Goal: Task Accomplishment & Management: Manage account settings

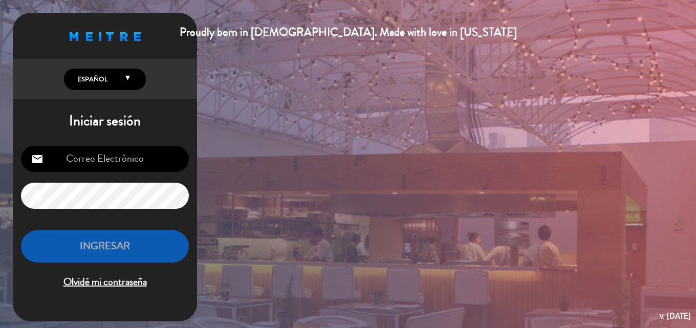
type input "[EMAIL_ADDRESS][DOMAIN_NAME]"
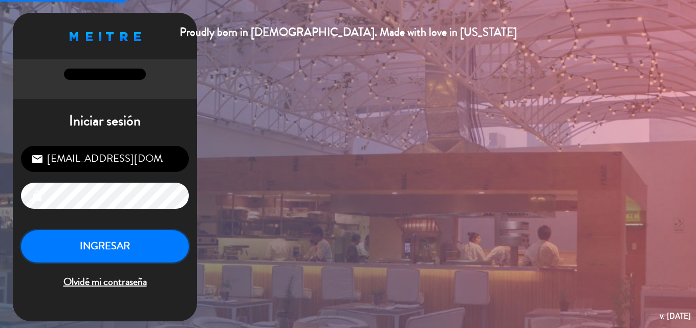
click at [131, 256] on button "INGRESAR" at bounding box center [105, 246] width 168 height 32
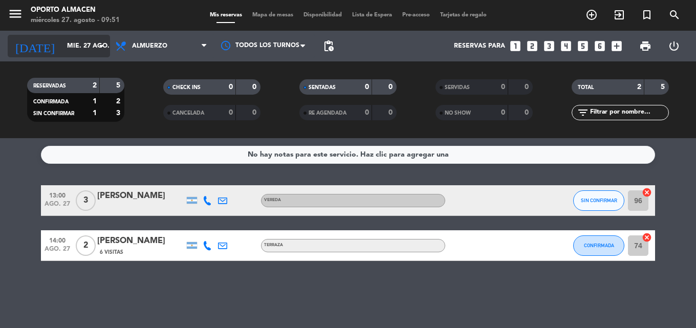
click at [90, 49] on input "mié. 27 ago." at bounding box center [105, 45] width 86 height 17
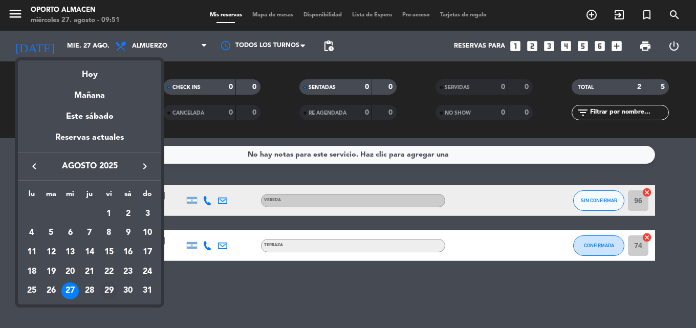
click at [105, 291] on div "29" at bounding box center [108, 290] width 17 height 17
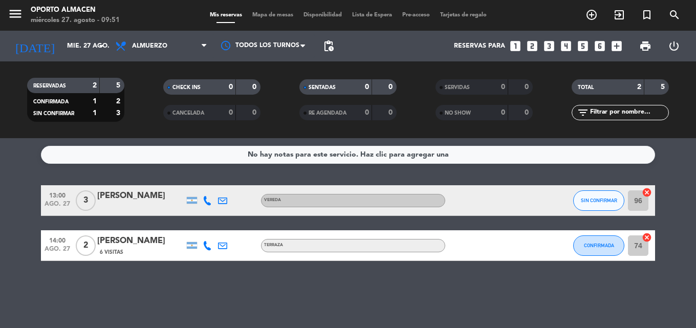
type input "vie. 29 ago."
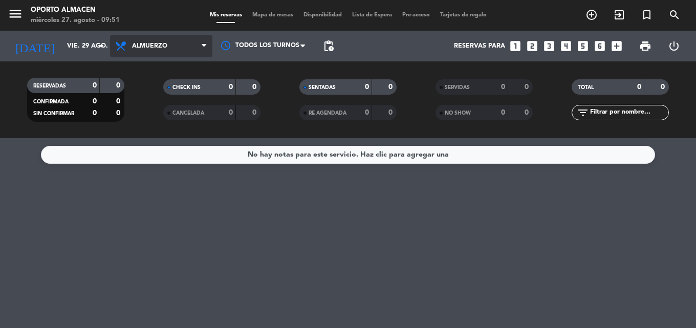
click at [153, 46] on span "Almuerzo" at bounding box center [149, 45] width 35 height 7
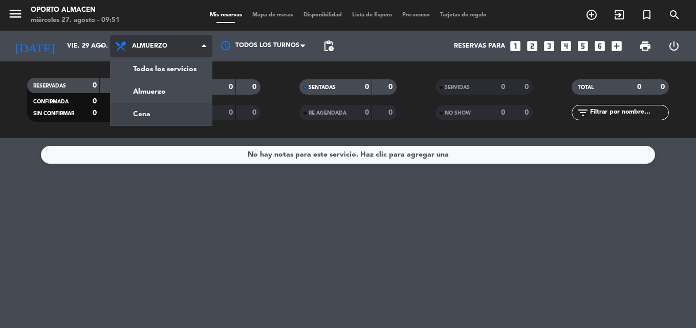
click at [160, 116] on div "menu Oporto Almacen miércoles 27. agosto - 09:51 Mis reservas Mapa de mesas Dis…" at bounding box center [348, 69] width 696 height 138
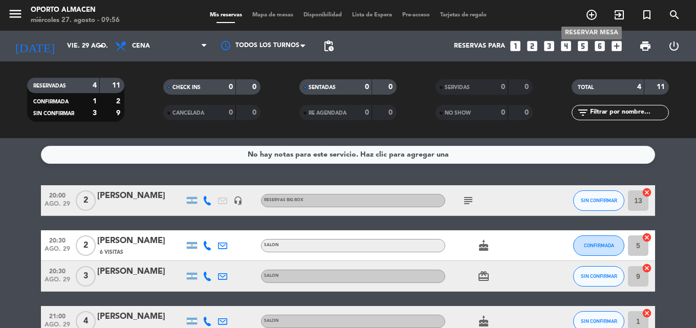
click at [591, 12] on icon "add_circle_outline" at bounding box center [591, 15] width 12 height 12
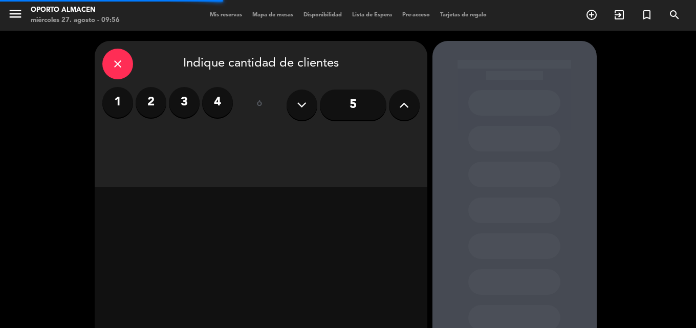
click at [160, 108] on label "2" at bounding box center [151, 102] width 31 height 31
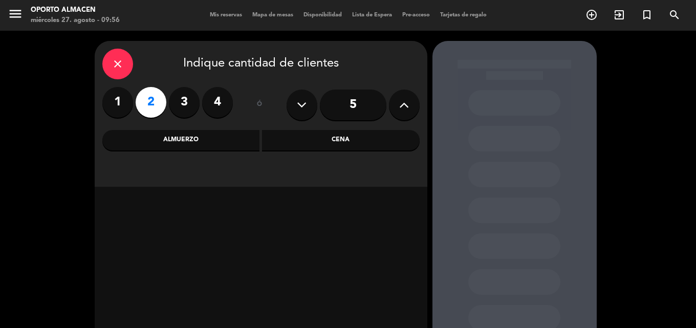
click at [296, 136] on div "Cena" at bounding box center [341, 140] width 158 height 20
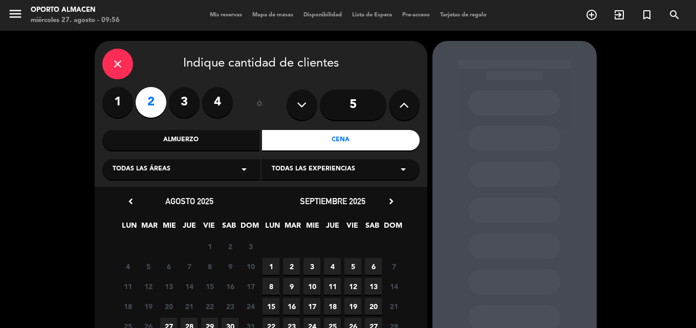
scroll to position [51, 0]
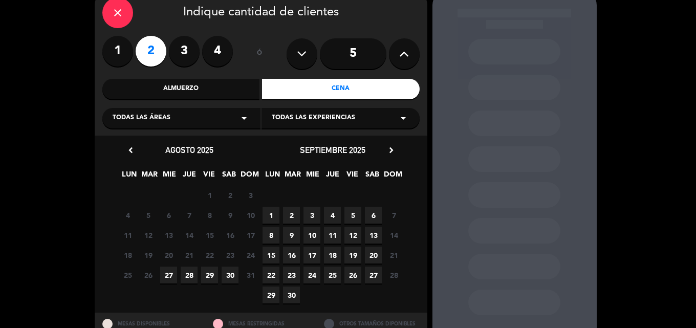
click at [372, 210] on span "6" at bounding box center [373, 215] width 17 height 17
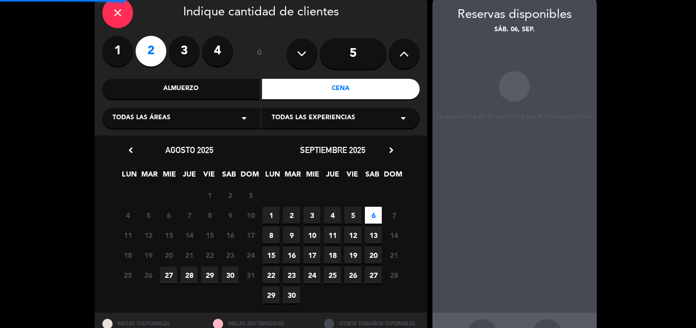
scroll to position [41, 0]
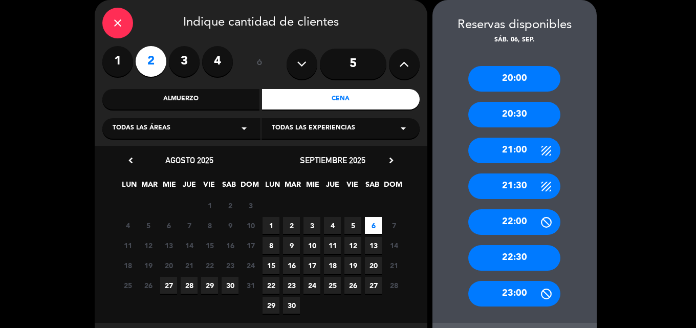
click at [531, 82] on div "20:00" at bounding box center [514, 79] width 92 height 26
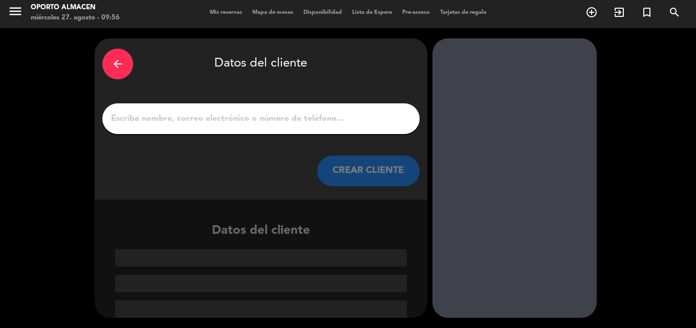
scroll to position [3, 0]
click at [349, 121] on input "1" at bounding box center [261, 119] width 302 height 14
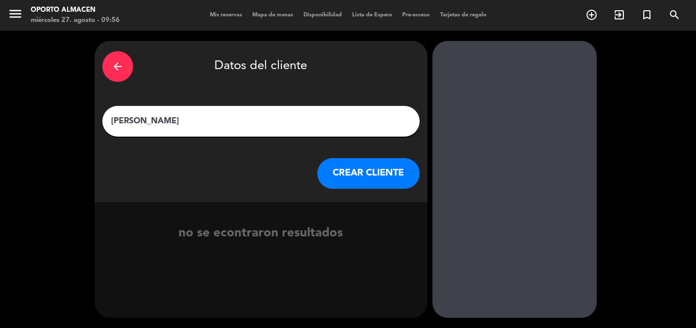
type input "[PERSON_NAME]"
click at [365, 174] on button "CREAR CLIENTE" at bounding box center [368, 173] width 102 height 31
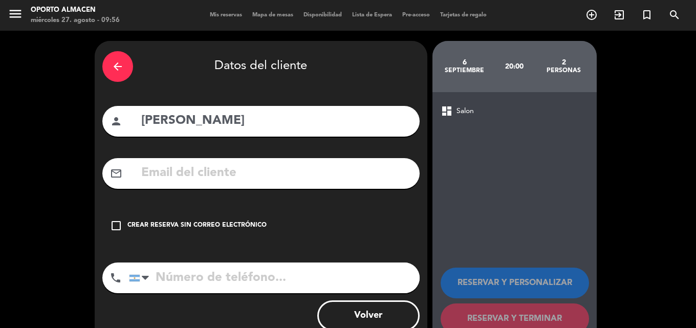
click at [115, 231] on icon "check_box_outline_blank" at bounding box center [116, 225] width 12 height 12
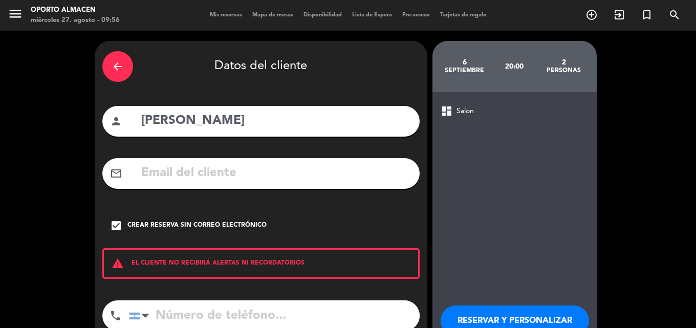
click at [185, 321] on input "tel" at bounding box center [274, 315] width 291 height 31
paste input "1163058503"
type input "1163058503"
click at [527, 311] on button "RESERVAR Y PERSONALIZAR" at bounding box center [514, 320] width 148 height 31
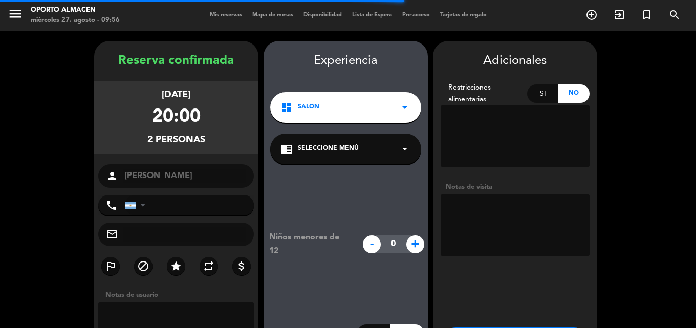
type input "[PHONE_NUMBER]"
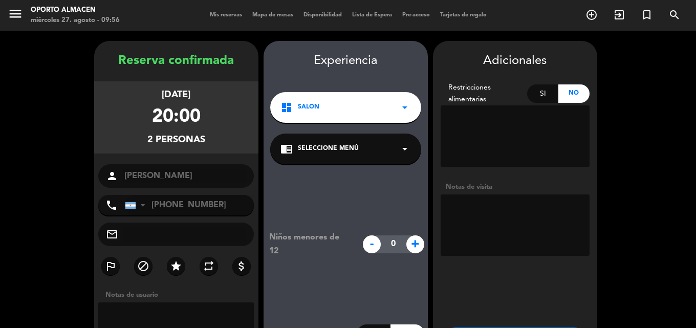
scroll to position [41, 0]
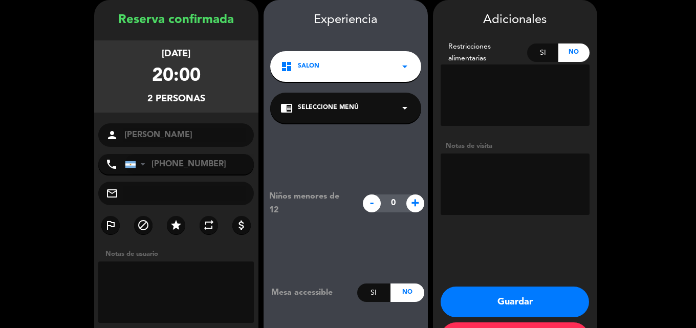
click at [390, 76] on div "dashboard Salon arrow_drop_down" at bounding box center [345, 66] width 151 height 31
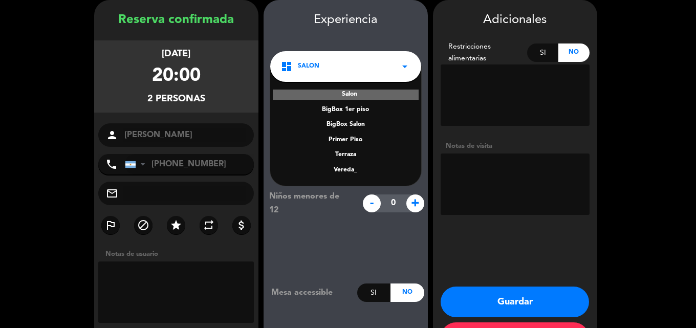
click at [358, 127] on div "BigBox Salon" at bounding box center [345, 125] width 130 height 10
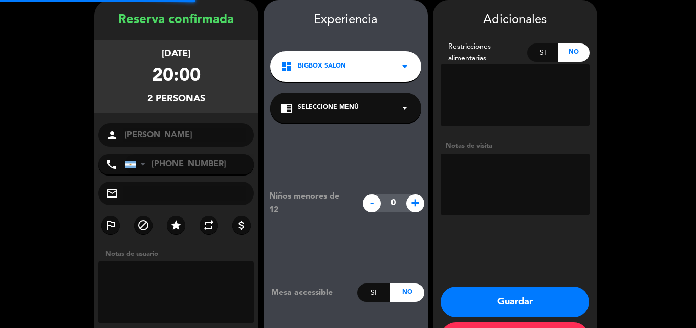
click at [365, 120] on div "chrome_reader_mode Seleccione Menú arrow_drop_down" at bounding box center [345, 108] width 151 height 31
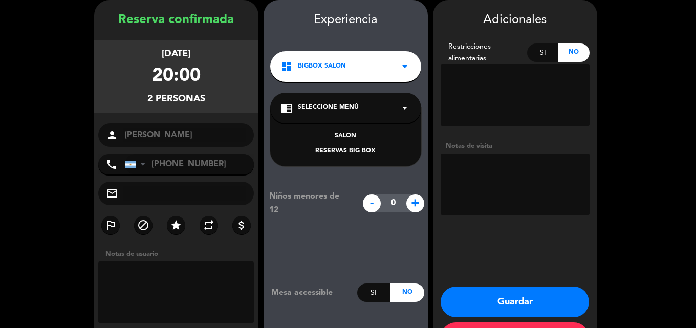
click at [367, 151] on div "RESERVAS BIG BOX" at bounding box center [345, 151] width 130 height 10
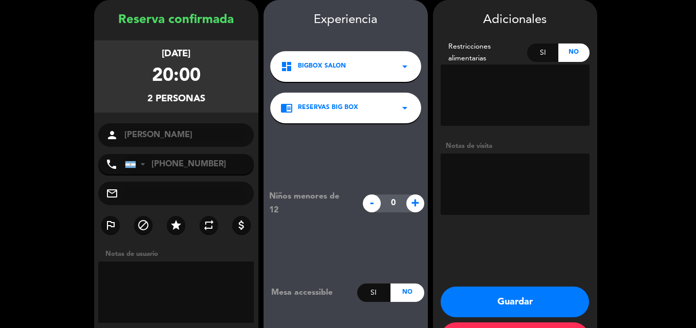
click at [489, 192] on textarea at bounding box center [514, 183] width 149 height 61
paste textarea "Bigbox: GE3FHRQ5"
type textarea "Bigbox: GE3FHRQ5"
click at [528, 300] on button "Guardar" at bounding box center [514, 301] width 148 height 31
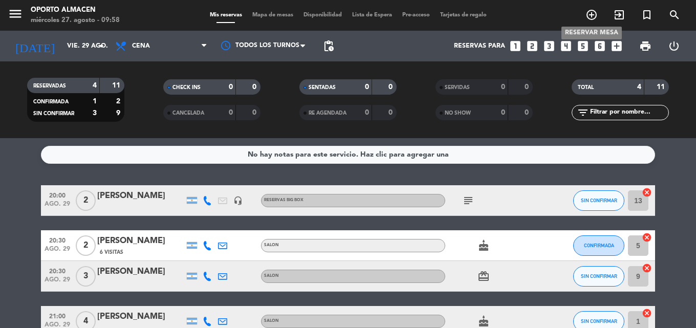
click at [592, 15] on icon "add_circle_outline" at bounding box center [591, 15] width 12 height 12
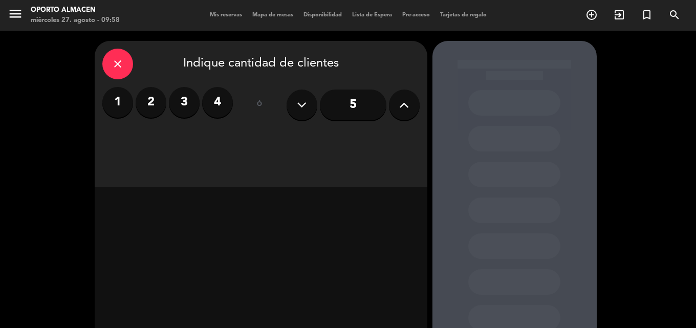
click at [153, 94] on label "2" at bounding box center [151, 102] width 31 height 31
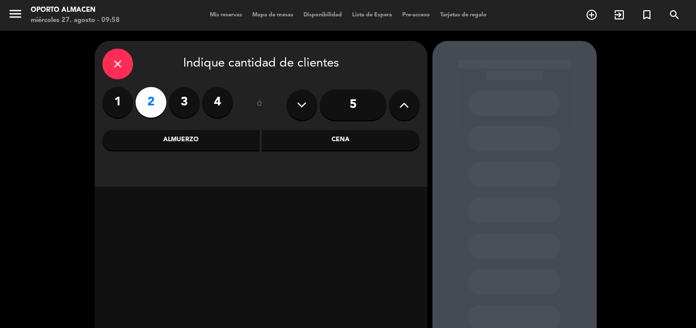
click at [313, 141] on div "Cena" at bounding box center [341, 140] width 158 height 20
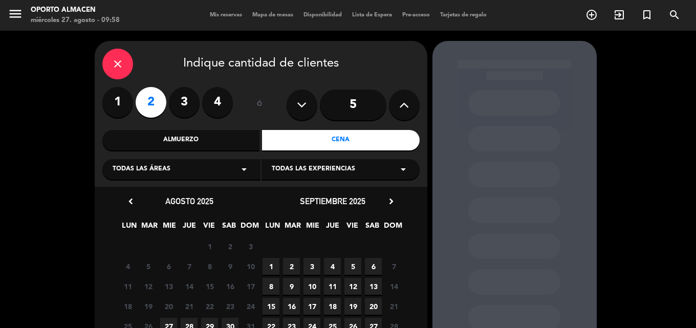
scroll to position [51, 0]
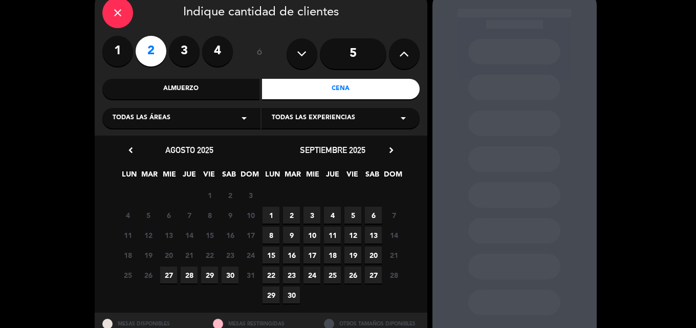
click at [190, 274] on span "28" at bounding box center [189, 274] width 17 height 17
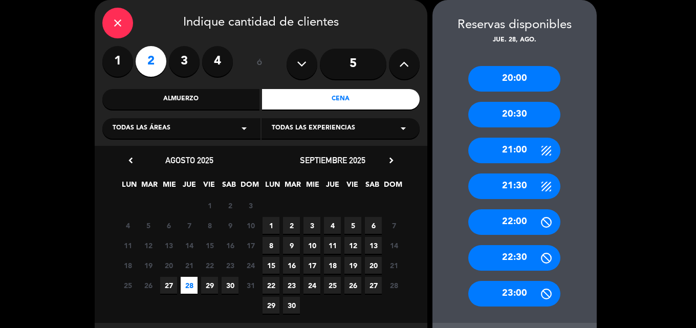
scroll to position [90, 0]
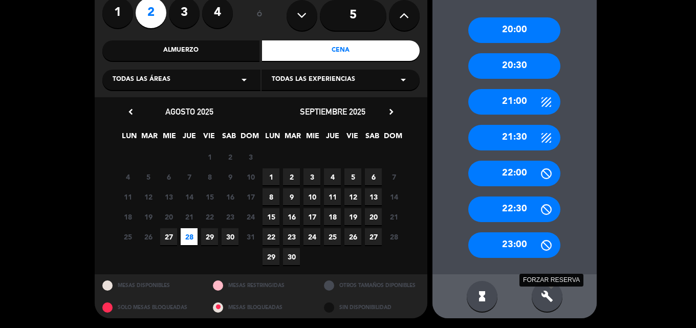
click at [546, 295] on icon "build" at bounding box center [547, 296] width 12 height 12
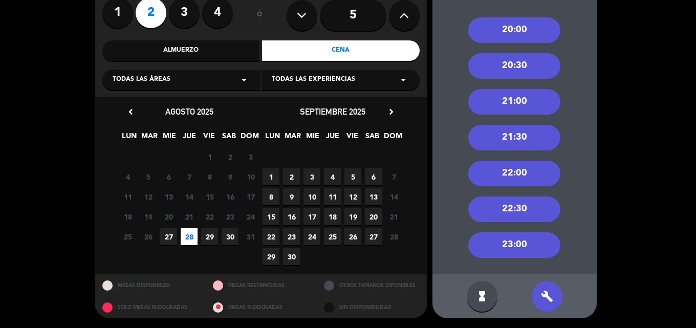
click at [517, 207] on div "22:30" at bounding box center [514, 209] width 92 height 26
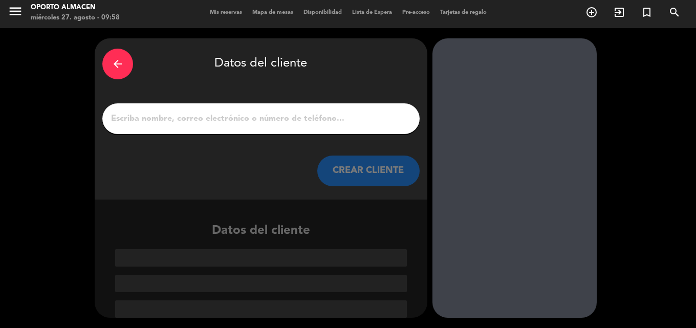
scroll to position [3, 0]
click at [308, 123] on input "1" at bounding box center [261, 119] width 302 height 14
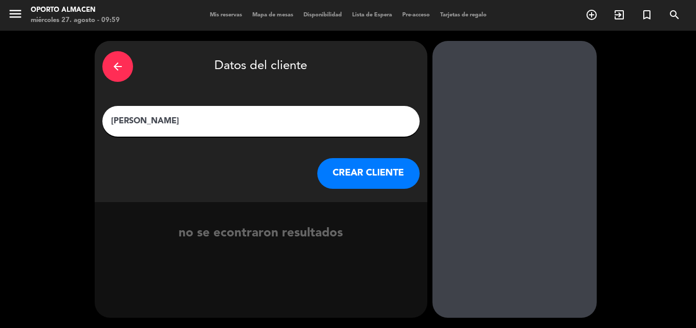
type input "[PERSON_NAME]"
click at [365, 170] on button "CREAR CLIENTE" at bounding box center [368, 173] width 102 height 31
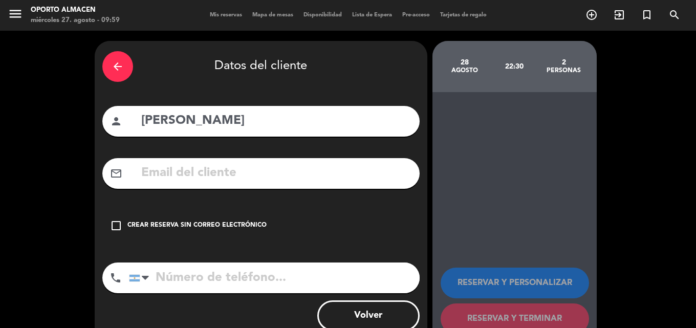
click at [117, 226] on icon "check_box_outline_blank" at bounding box center [116, 225] width 12 height 12
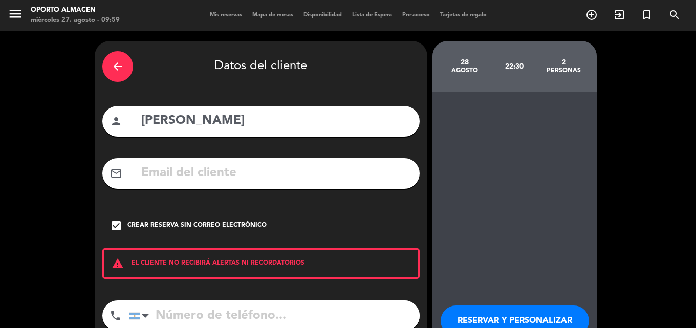
click at [197, 315] on input "tel" at bounding box center [274, 315] width 291 height 31
paste input "2346682488"
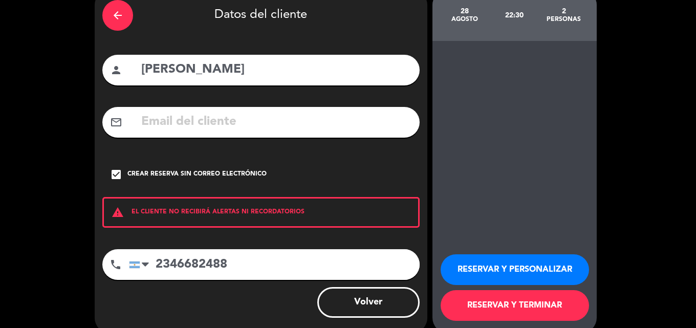
type input "2346682488"
click at [469, 259] on button "RESERVAR Y PERSONALIZAR" at bounding box center [514, 269] width 148 height 31
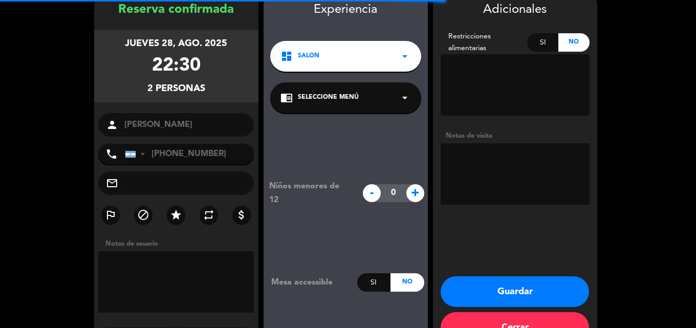
scroll to position [41, 0]
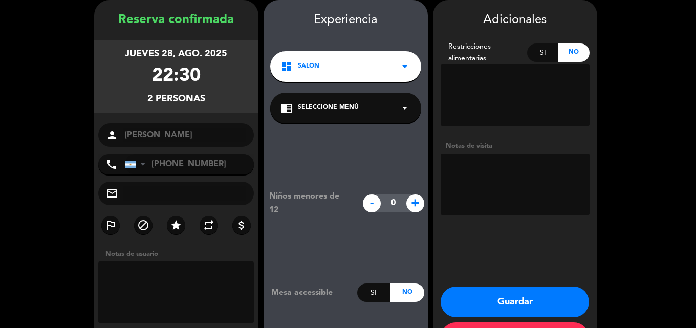
click at [383, 62] on div "dashboard Salon arrow_drop_down" at bounding box center [345, 66] width 151 height 31
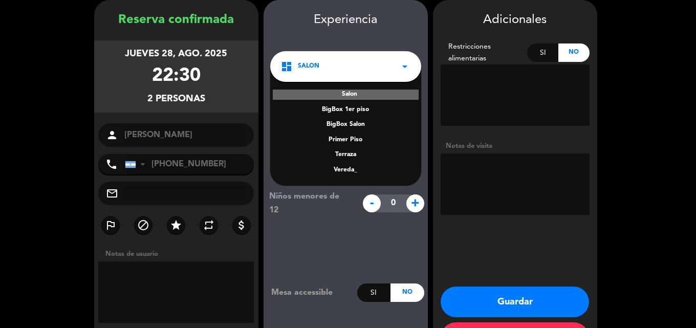
click at [360, 124] on div "BigBox Salon" at bounding box center [345, 125] width 130 height 10
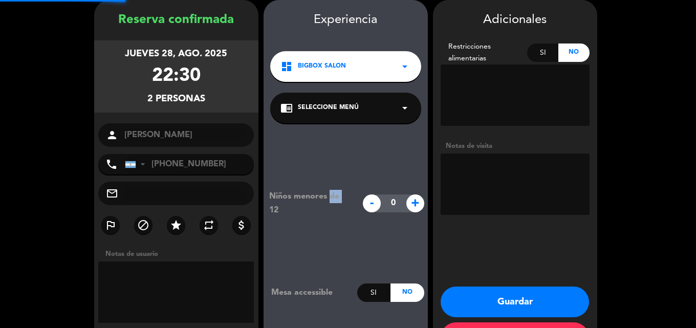
click at [360, 124] on div "Niños menores de 12 - 0 + Mesa accessible Si No" at bounding box center [345, 245] width 164 height 245
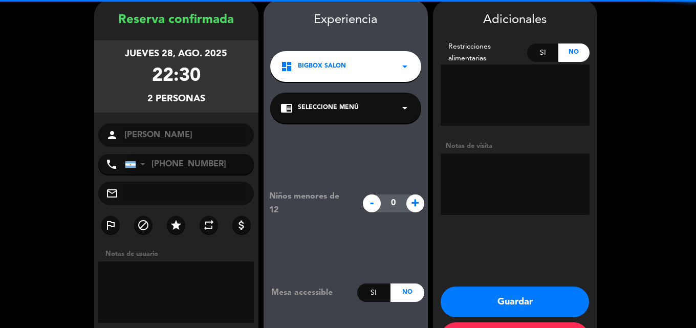
click at [367, 111] on div "chrome_reader_mode Seleccione Menú arrow_drop_down" at bounding box center [345, 108] width 151 height 31
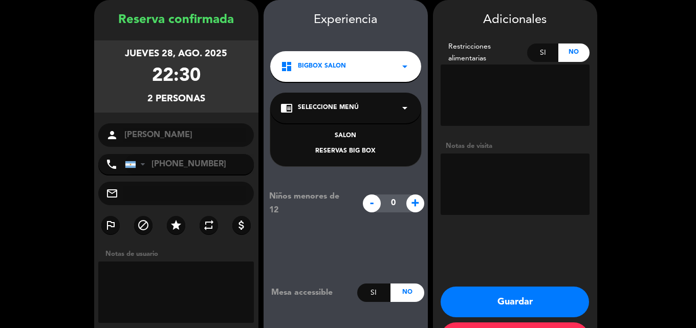
click at [368, 144] on div "SALON RESERVAS BIG BOX" at bounding box center [345, 137] width 151 height 58
click at [368, 147] on div "RESERVAS BIG BOX" at bounding box center [345, 151] width 130 height 10
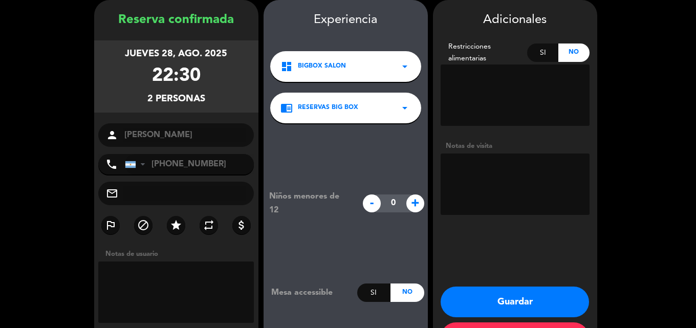
click at [476, 167] on textarea at bounding box center [514, 183] width 149 height 61
paste textarea "Bigbox: BFPCJ4BY"
type textarea "Bigbox: BFPCJ4BY"
click at [506, 299] on button "Guardar" at bounding box center [514, 301] width 148 height 31
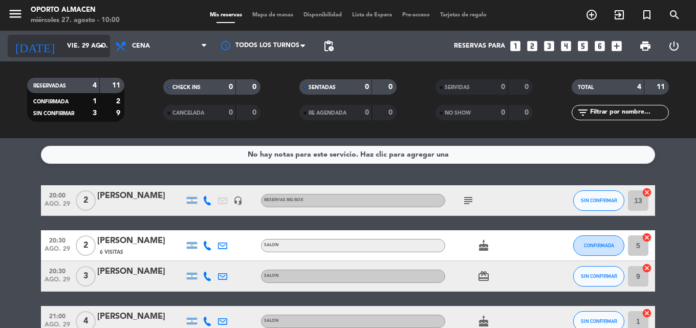
click at [89, 39] on input "vie. 29 ago." at bounding box center [105, 45] width 86 height 17
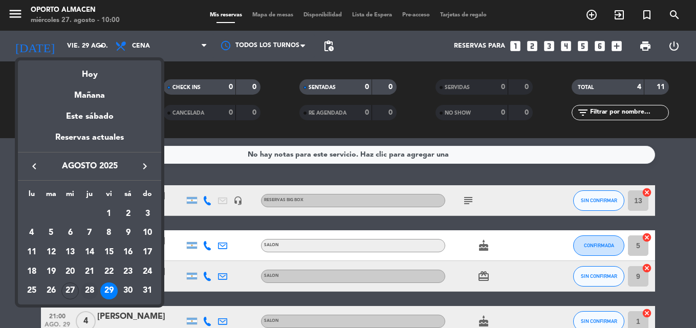
click at [93, 282] on td "28" at bounding box center [89, 290] width 19 height 19
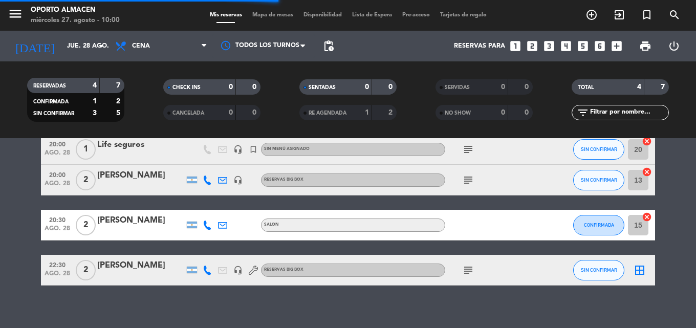
scroll to position [60, 0]
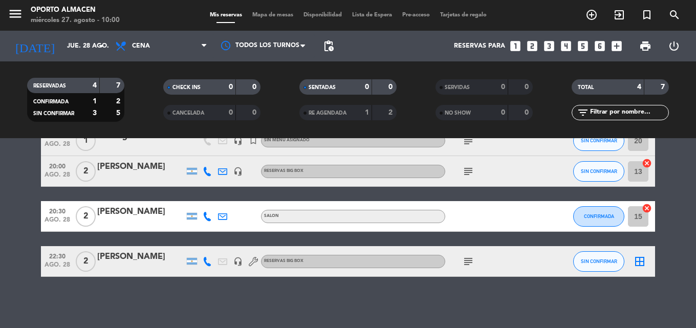
click at [468, 256] on icon "subject" at bounding box center [468, 261] width 12 height 12
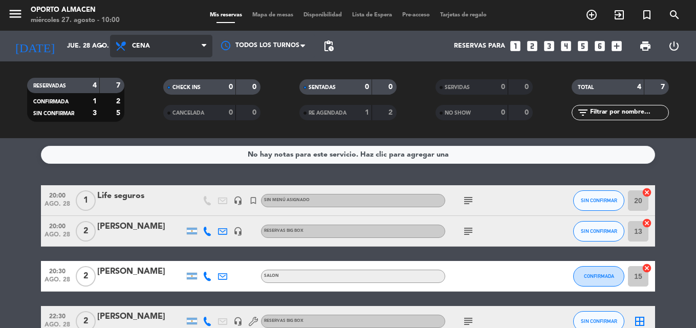
click at [137, 39] on span "Cena" at bounding box center [161, 46] width 102 height 23
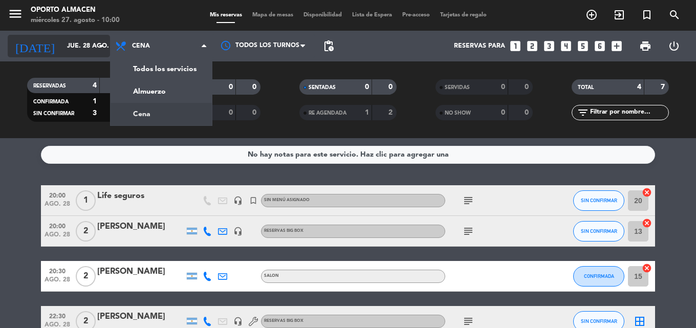
click at [94, 48] on input "jue. 28 ago." at bounding box center [105, 45] width 86 height 17
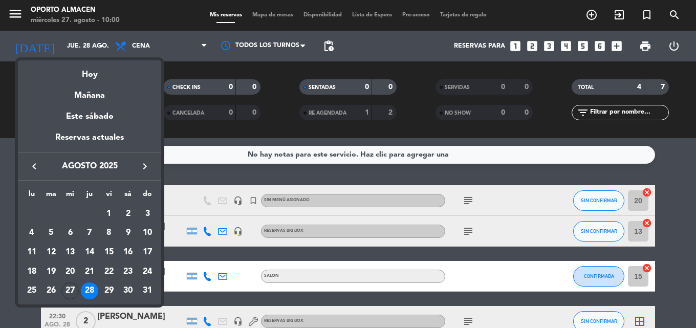
click at [141, 164] on icon "keyboard_arrow_right" at bounding box center [145, 166] width 12 height 12
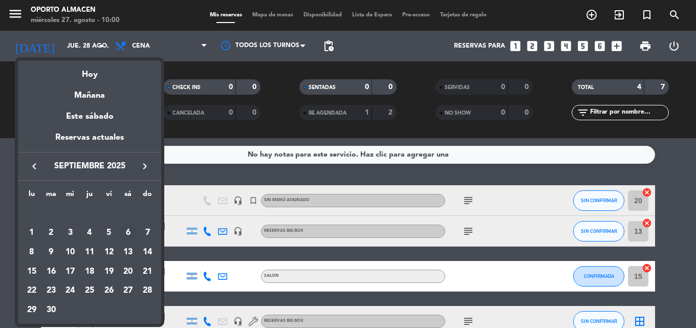
click at [126, 233] on div "6" at bounding box center [127, 232] width 17 height 17
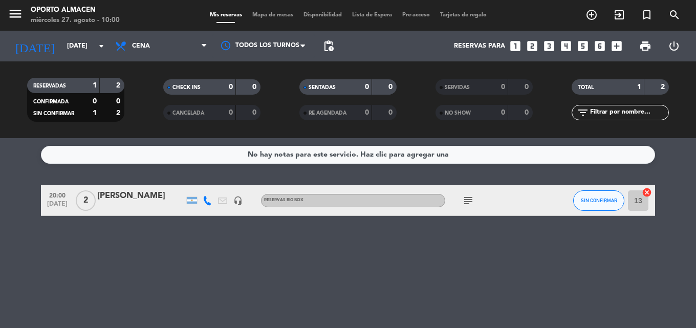
click at [474, 199] on icon "subject" at bounding box center [468, 200] width 12 height 12
click at [164, 255] on div "No hay notas para este servicio. Haz clic para agregar una 20:00 [DATE] 2 [PERS…" at bounding box center [348, 233] width 696 height 190
click at [62, 43] on input "[DATE]" at bounding box center [105, 45] width 86 height 17
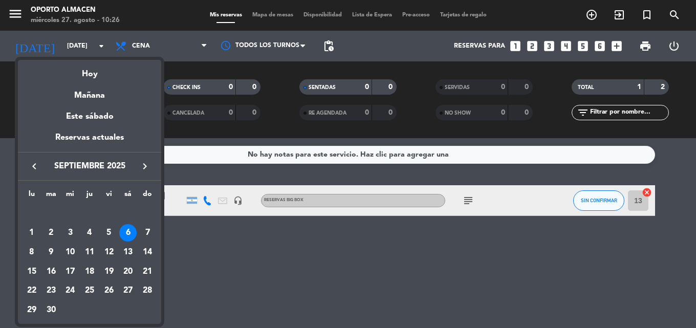
click at [92, 73] on div "Hoy" at bounding box center [89, 70] width 143 height 21
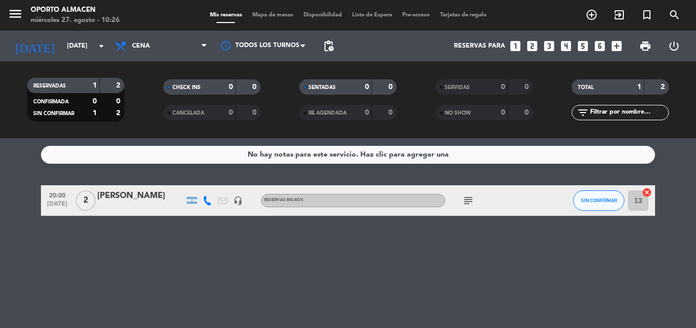
type input "mié. 27 ago."
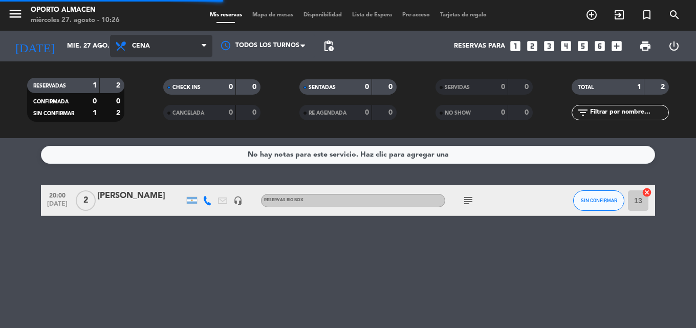
click at [194, 42] on span "Cena" at bounding box center [161, 46] width 102 height 23
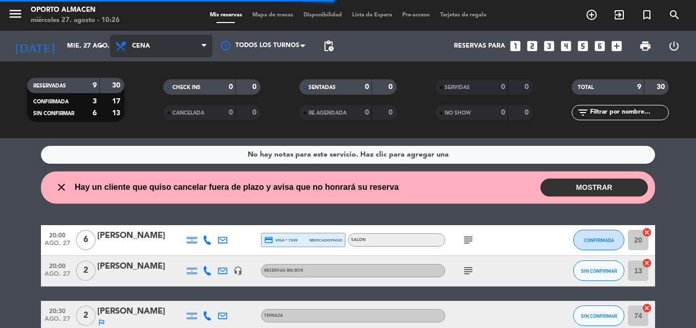
click at [178, 53] on span "Cena" at bounding box center [161, 46] width 102 height 23
click at [169, 86] on div "menu Oporto Almacen miércoles 27. agosto - 10:26 Mis reservas Mapa de mesas Dis…" at bounding box center [348, 69] width 696 height 138
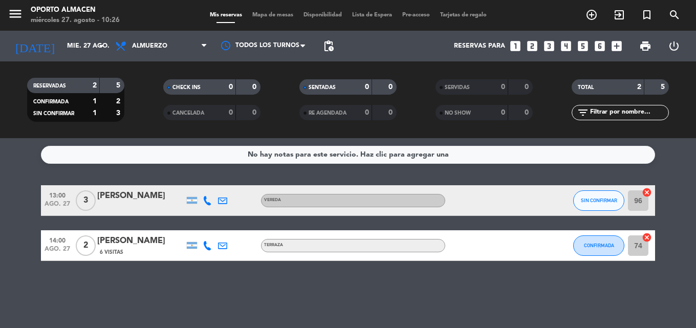
click at [152, 249] on div "6 Visitas" at bounding box center [140, 252] width 87 height 9
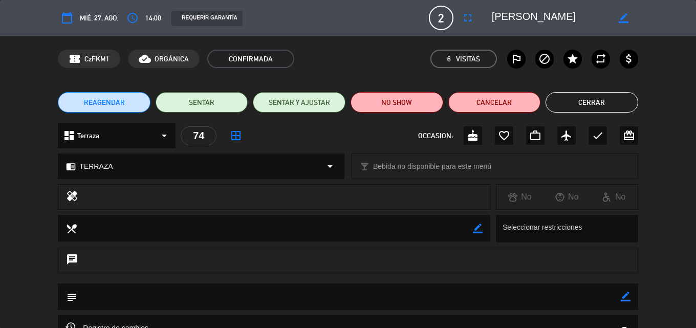
click at [580, 107] on button "Cerrar" at bounding box center [591, 102] width 93 height 20
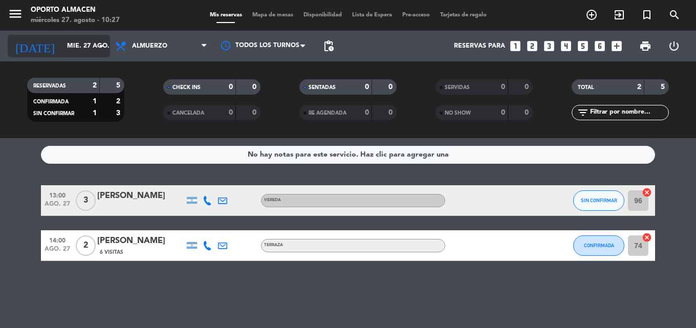
click at [70, 52] on input "mié. 27 ago." at bounding box center [105, 45] width 86 height 17
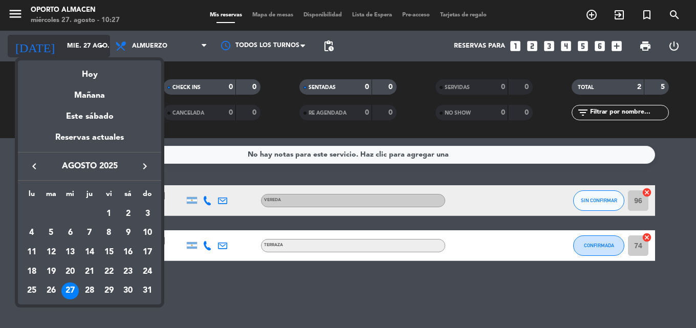
click at [70, 52] on div at bounding box center [348, 164] width 696 height 328
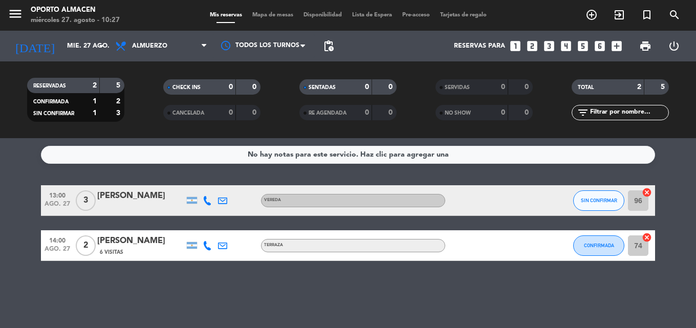
click at [274, 14] on span "Mapa de mesas" at bounding box center [272, 15] width 51 height 6
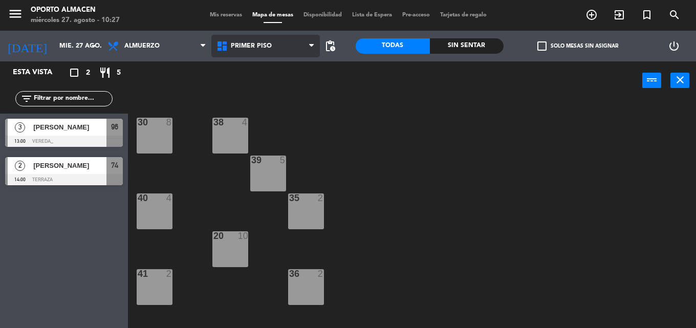
click at [259, 53] on span "Primer Piso" at bounding box center [265, 46] width 109 height 23
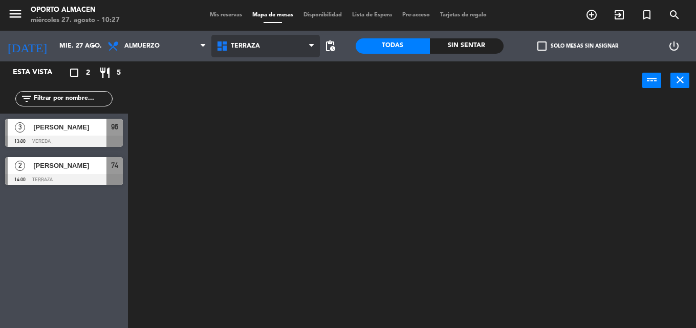
click at [251, 115] on ng-component "menu Oporto Almacen miércoles 27. agosto - 10:27 Mis reservas Mapa de mesas Dis…" at bounding box center [348, 164] width 696 height 328
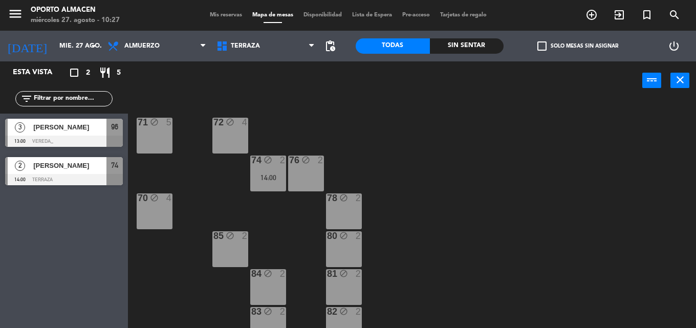
click at [220, 15] on span "Mis reservas" at bounding box center [226, 15] width 42 height 6
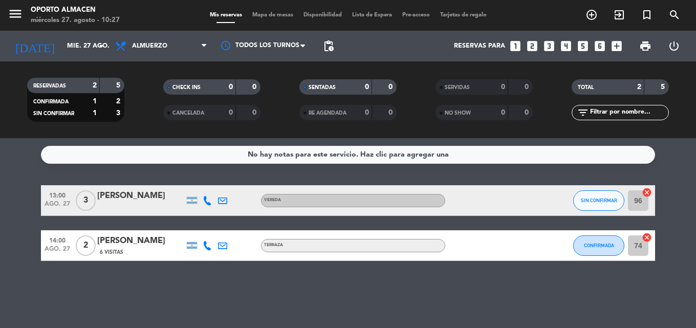
click at [204, 244] on icon at bounding box center [207, 245] width 9 height 9
click at [201, 229] on span "Copiar" at bounding box center [198, 228] width 21 height 11
click at [216, 305] on div "No hay notas para este servicio. Haz clic para agregar una 13:00 [DATE] 3 [PERS…" at bounding box center [348, 233] width 696 height 190
click at [129, 243] on div "[PERSON_NAME]" at bounding box center [140, 240] width 87 height 13
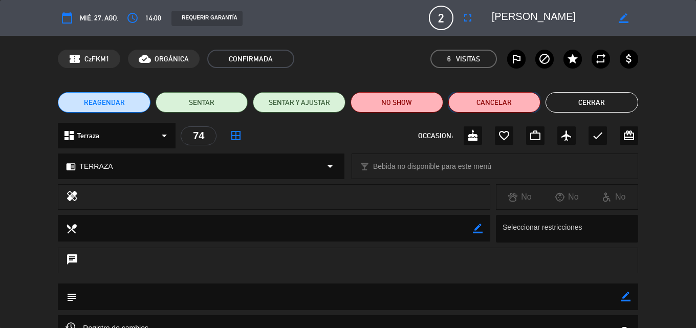
click at [519, 97] on button "Cancelar" at bounding box center [494, 102] width 93 height 20
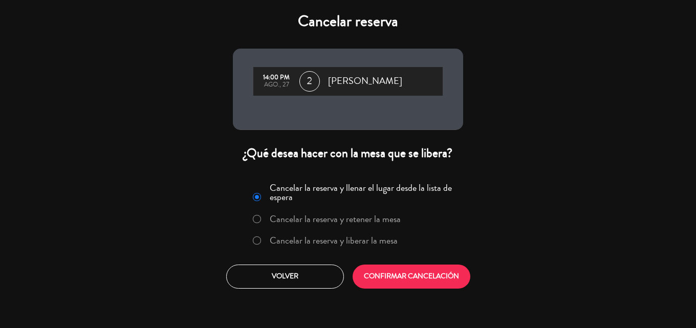
click at [308, 237] on label "Cancelar la reserva y liberar la mesa" at bounding box center [334, 240] width 128 height 9
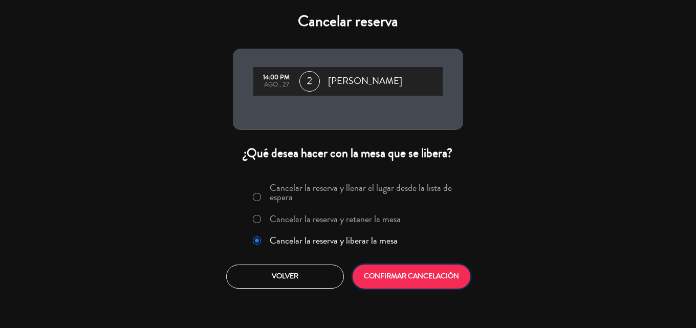
click at [397, 273] on button "CONFIRMAR CANCELACIÓN" at bounding box center [411, 276] width 118 height 24
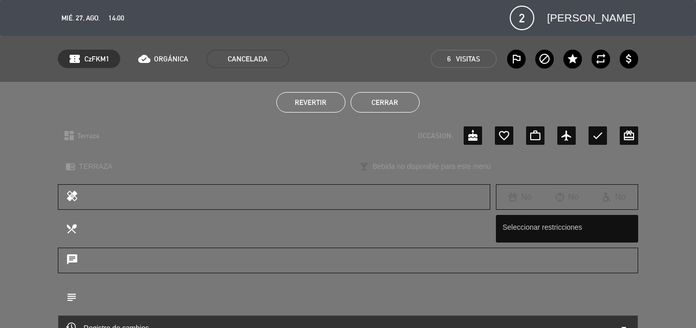
click at [390, 98] on button "Cerrar" at bounding box center [384, 102] width 69 height 20
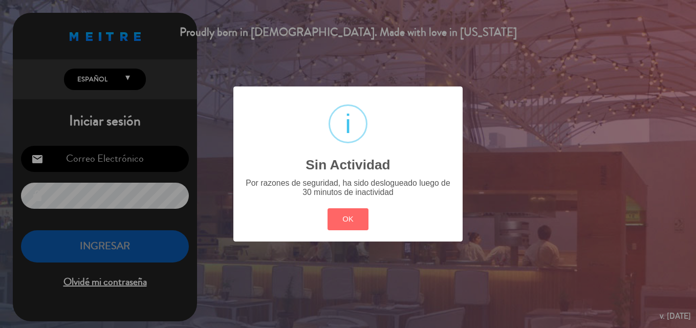
type input "[EMAIL_ADDRESS][DOMAIN_NAME]"
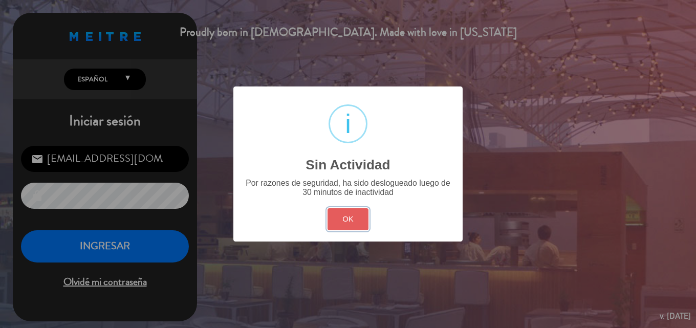
click at [342, 215] on button "OK" at bounding box center [347, 219] width 41 height 22
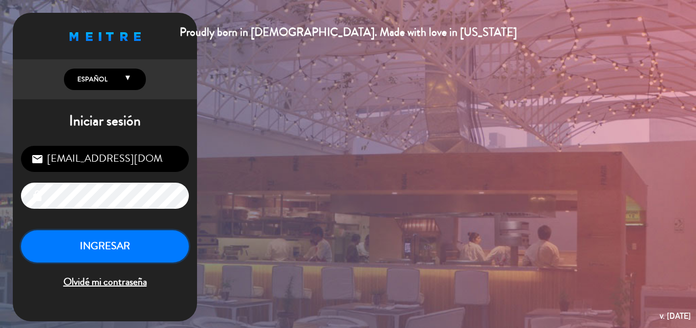
click at [133, 249] on button "INGRESAR" at bounding box center [105, 246] width 168 height 32
